Goal: Transaction & Acquisition: Purchase product/service

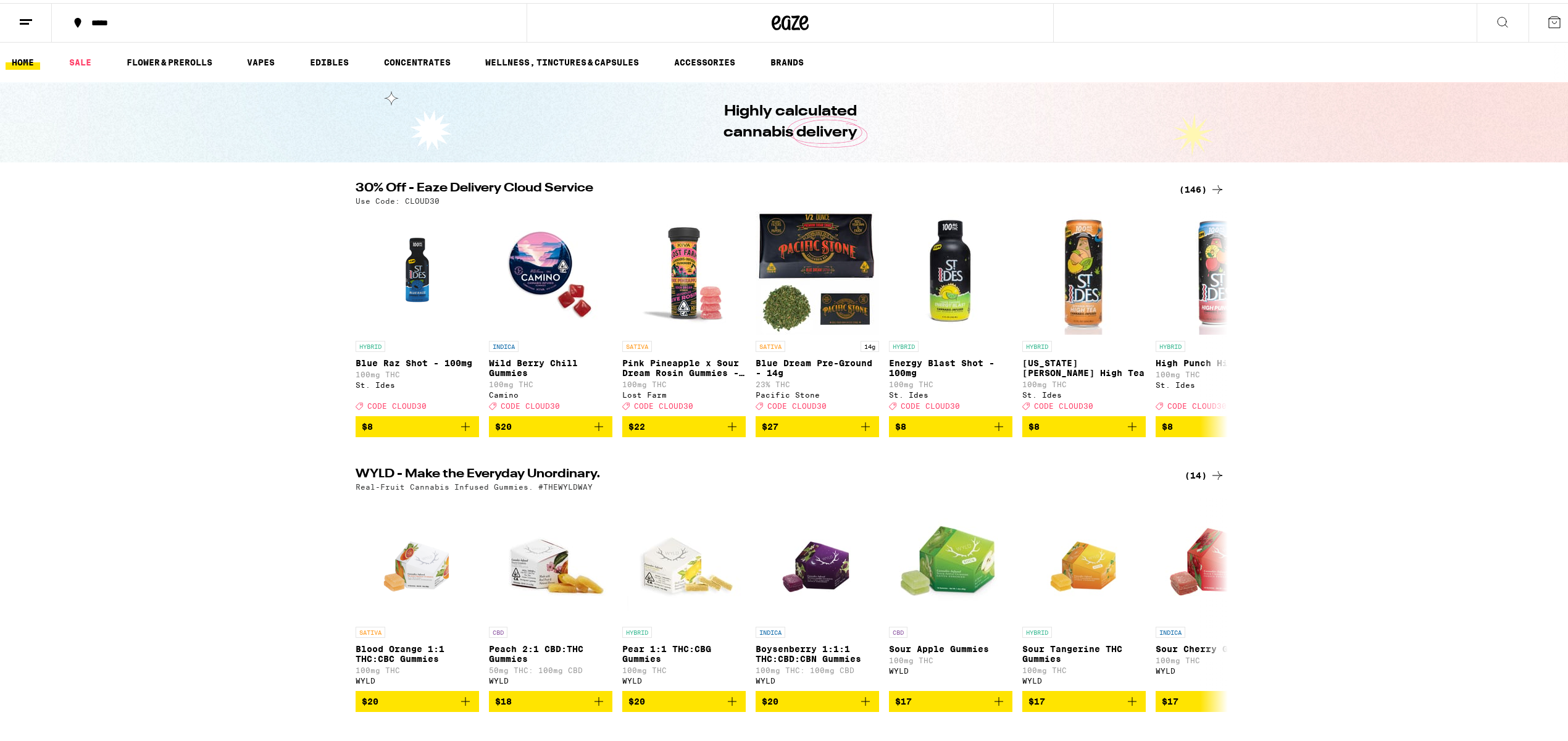
click at [1487, 10] on button at bounding box center [1502, 20] width 52 height 39
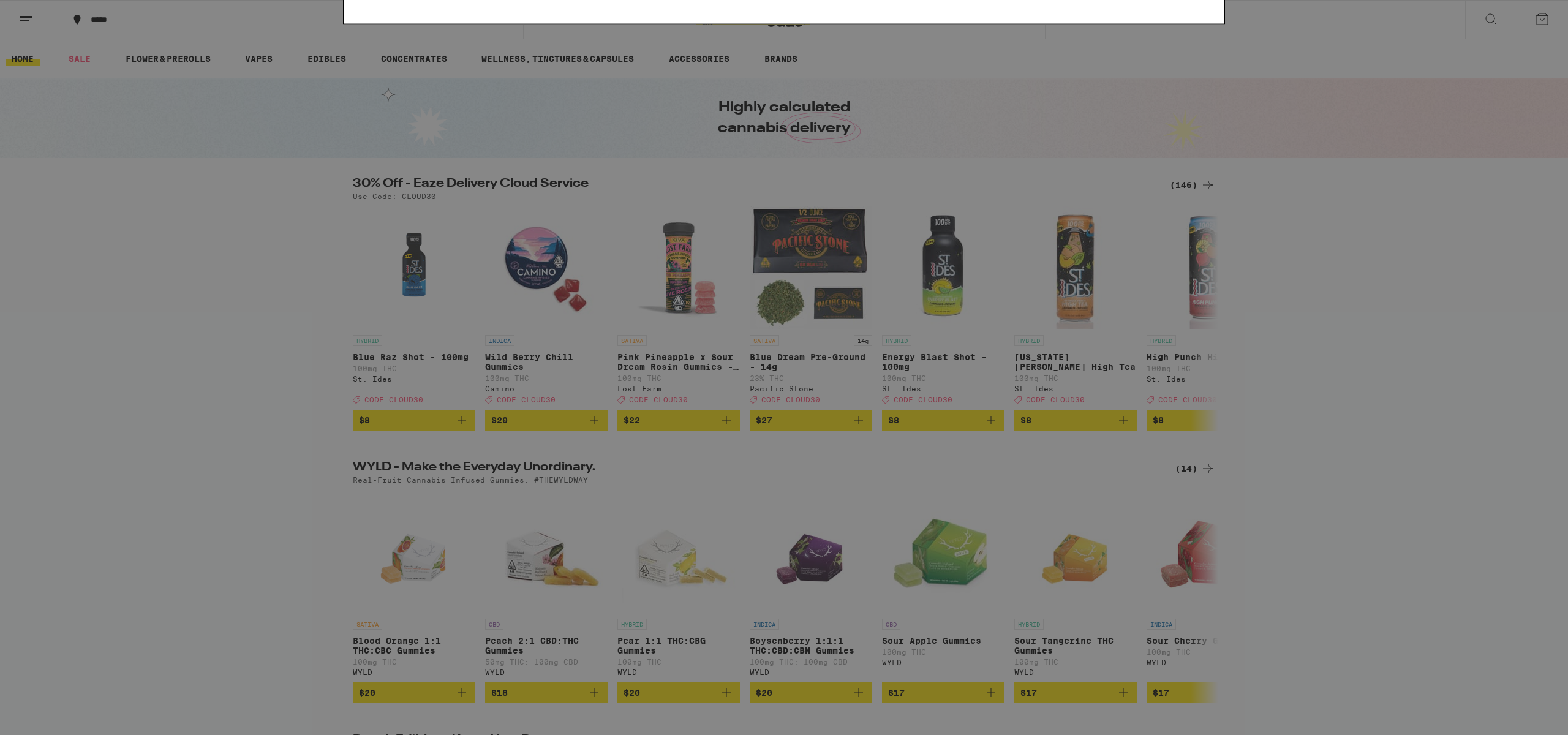
click at [429, 24] on input "28pk" at bounding box center [761, 20] width 767 height 11
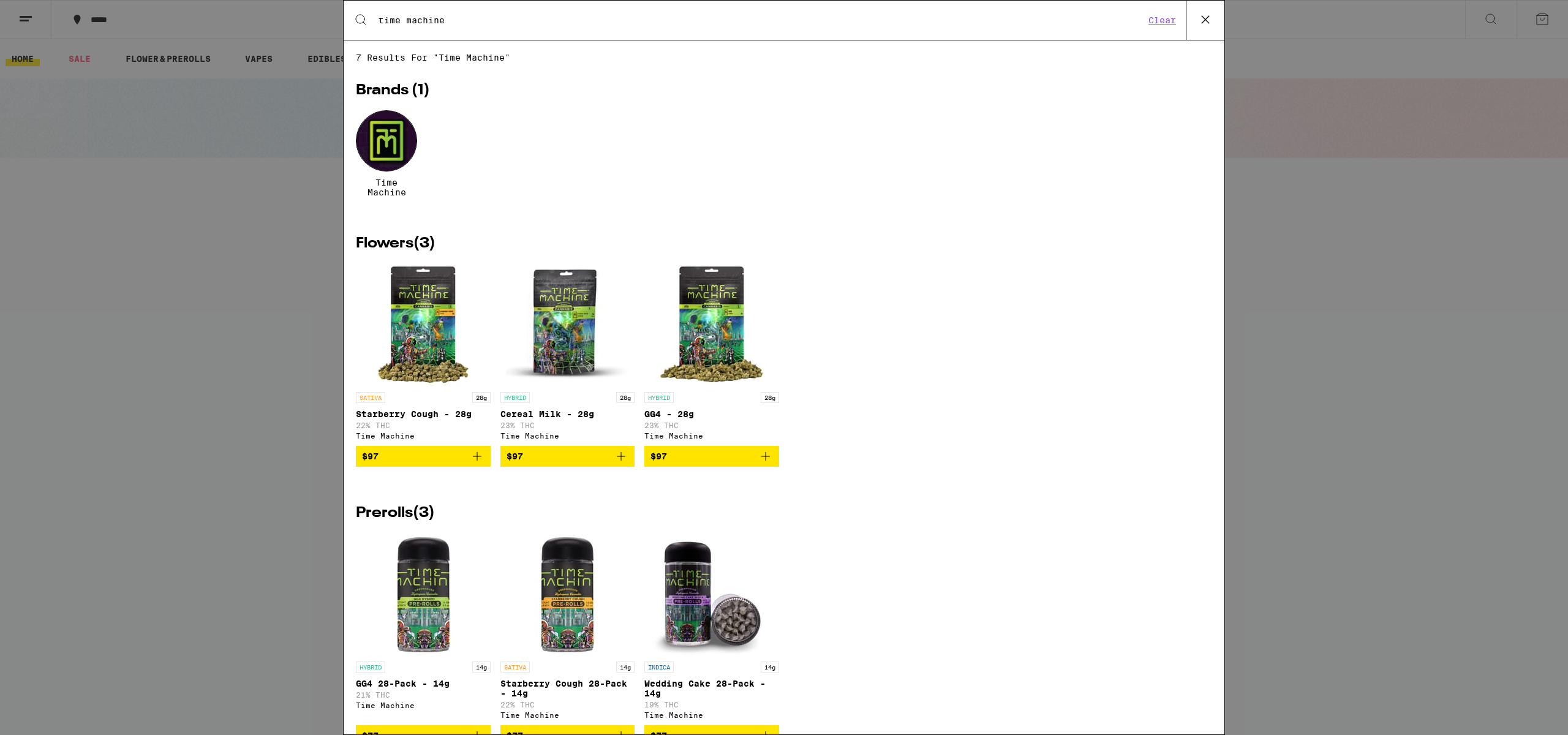
type input "time machine"
click at [1197, 24] on icon at bounding box center [1206, 19] width 18 height 18
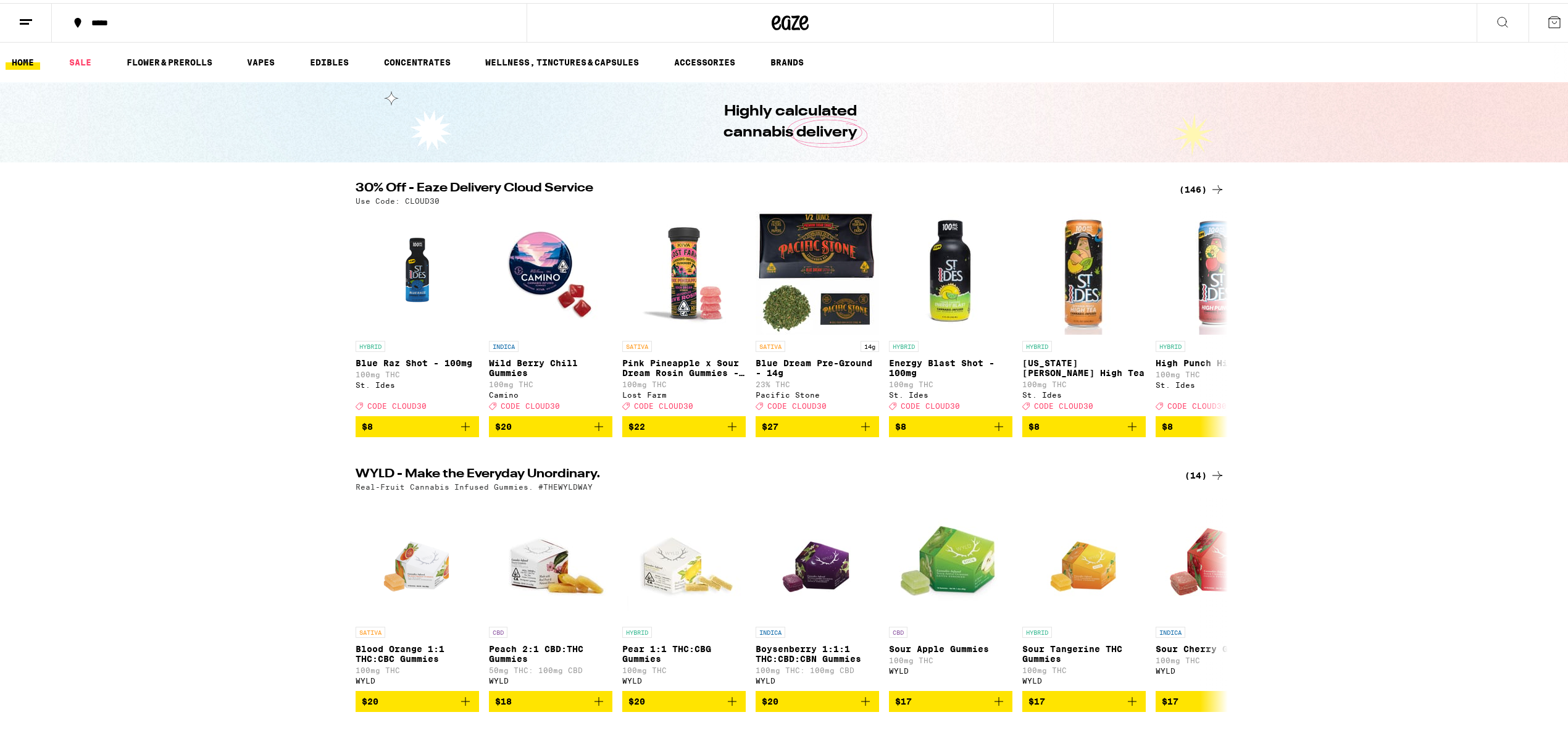
click at [1495, 14] on icon at bounding box center [1502, 19] width 15 height 15
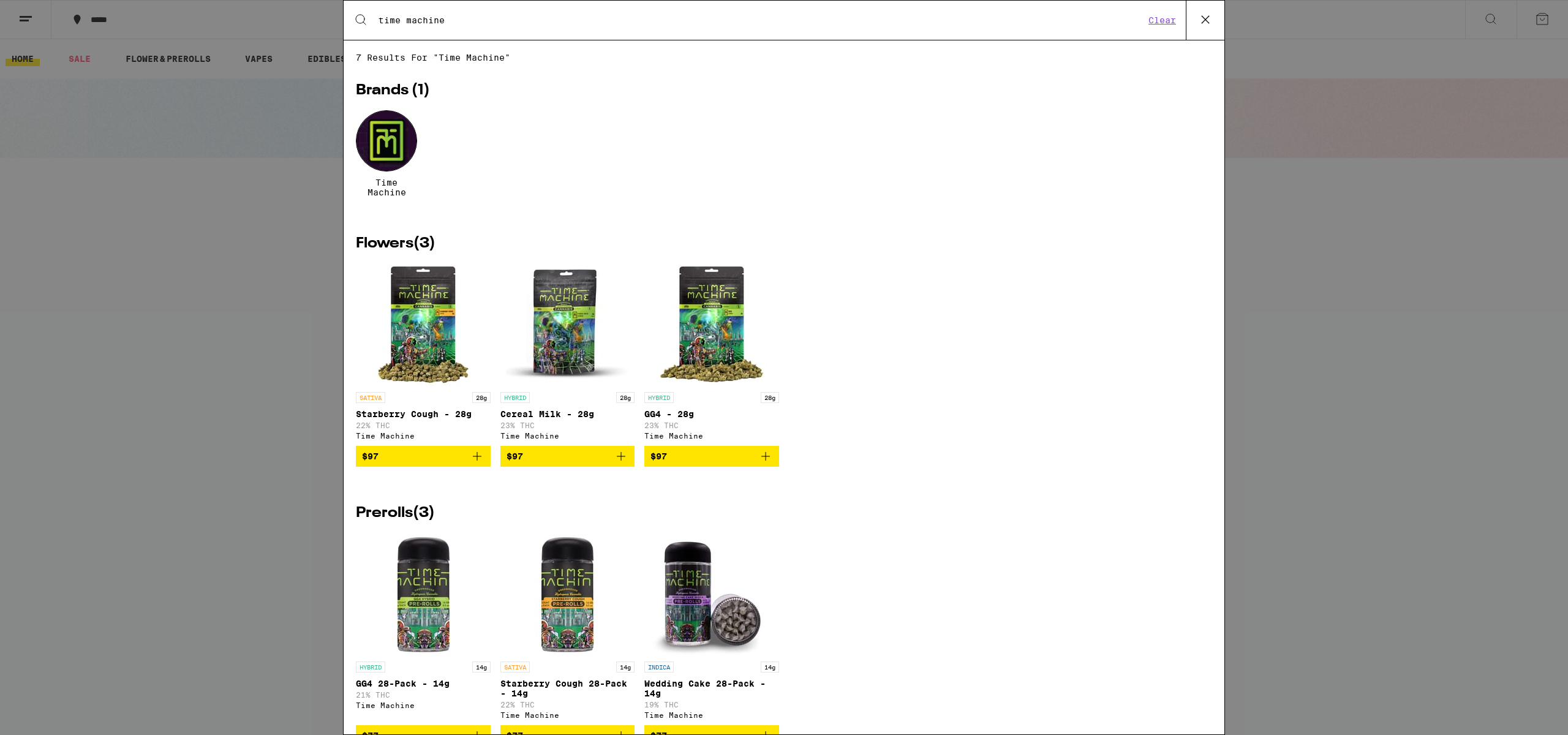
type input "time machine"
click at [1494, 327] on div "Search for Products time machine Clear 7 results for "time machine" Brands ( 1 …" at bounding box center [784, 368] width 1568 height 735
